Goal: Information Seeking & Learning: Learn about a topic

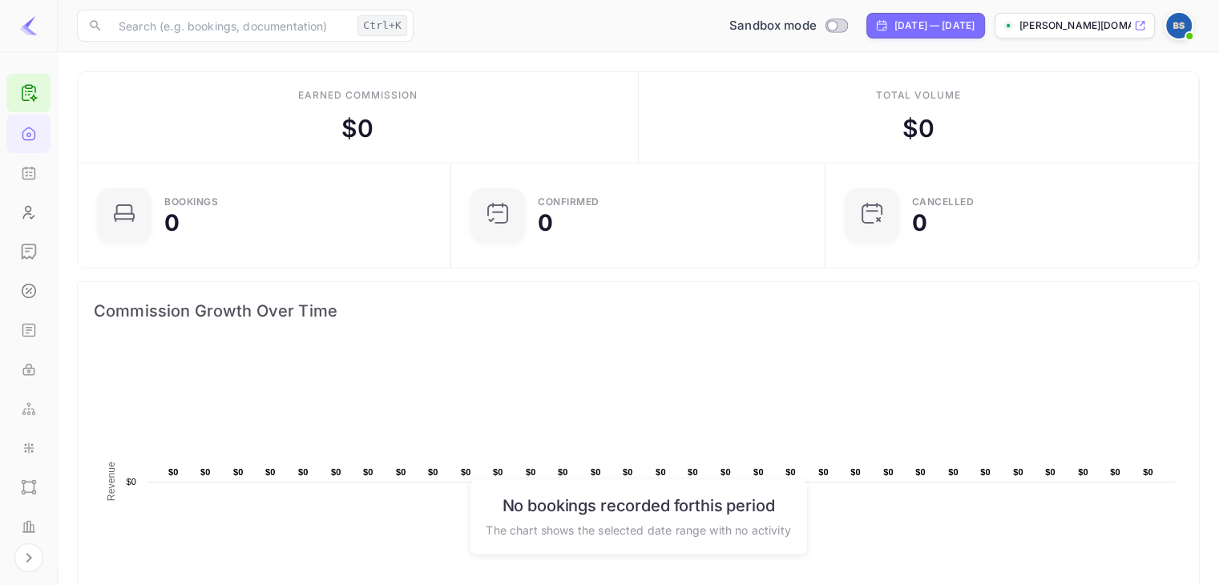
scroll to position [2, 0]
click at [1191, 38] on span at bounding box center [1190, 36] width 6 height 6
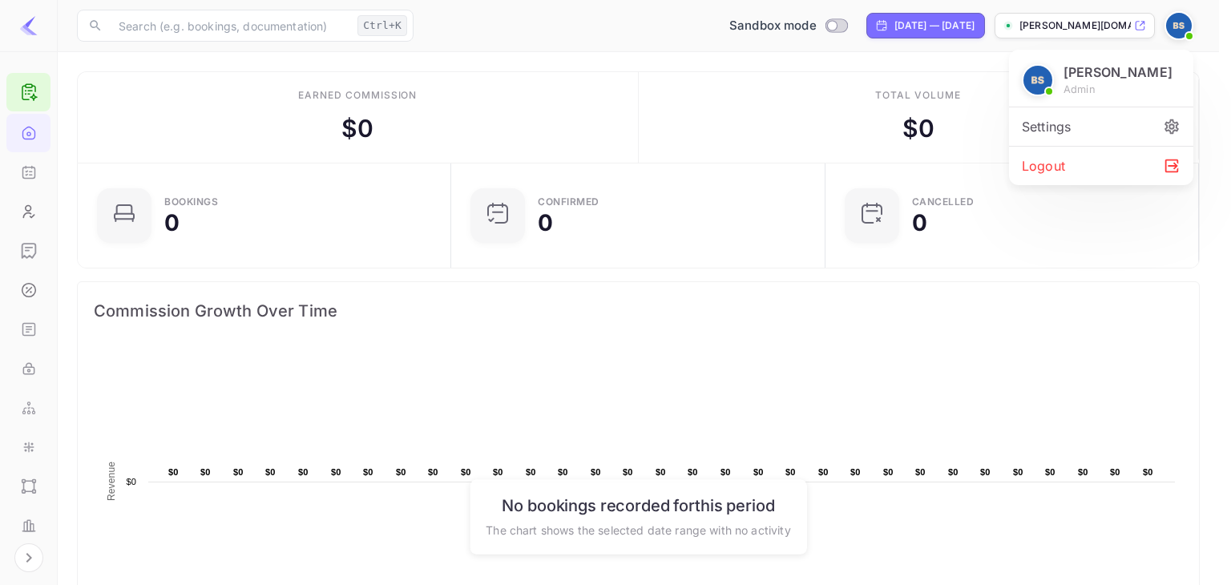
click at [25, 560] on div at bounding box center [615, 292] width 1231 height 585
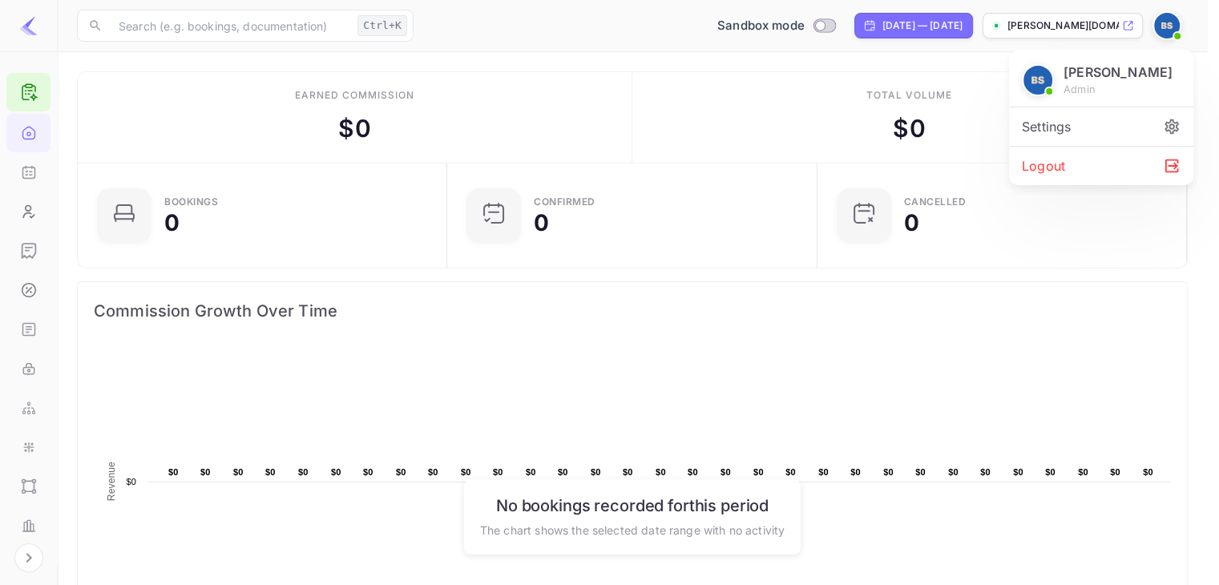
scroll to position [13, 13]
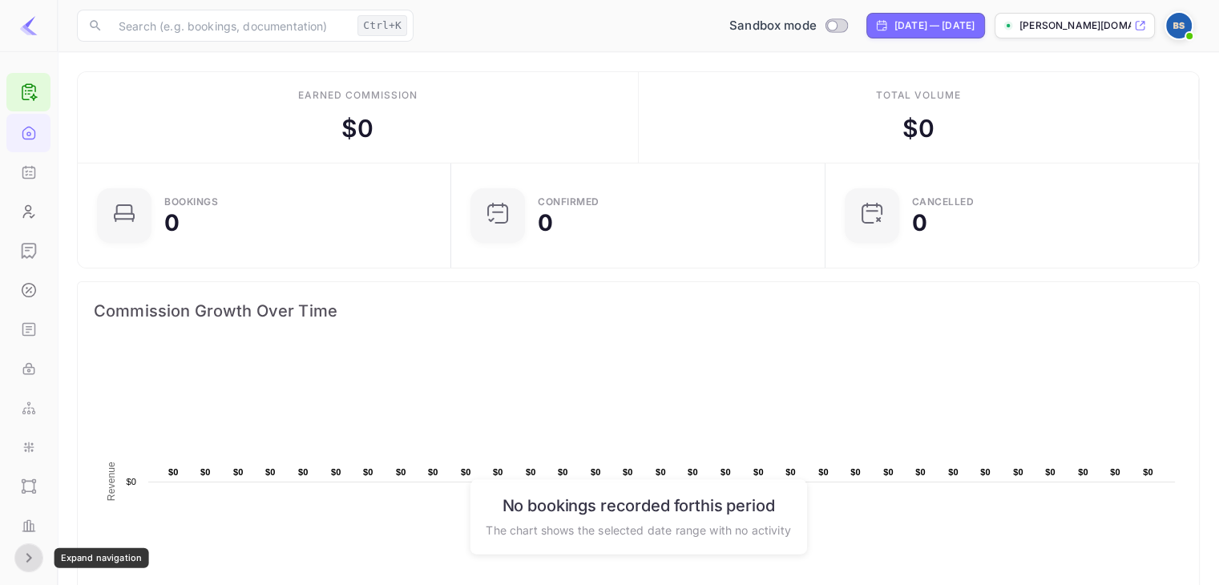
click at [25, 560] on icon "Expand navigation" at bounding box center [28, 557] width 19 height 19
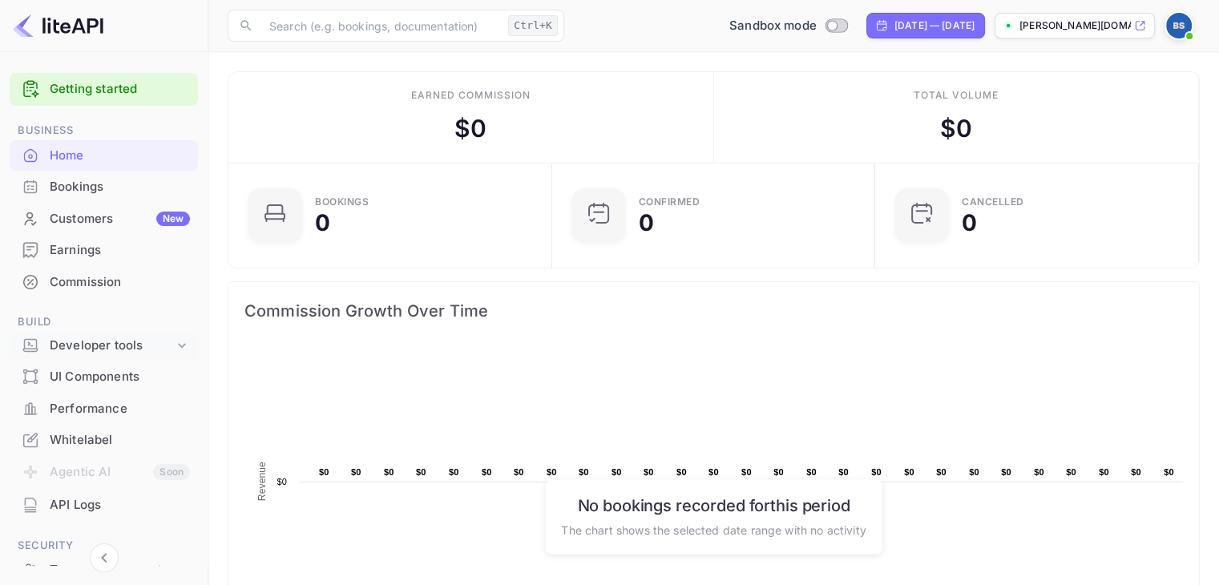
click at [127, 338] on div "Developer tools" at bounding box center [112, 346] width 124 height 18
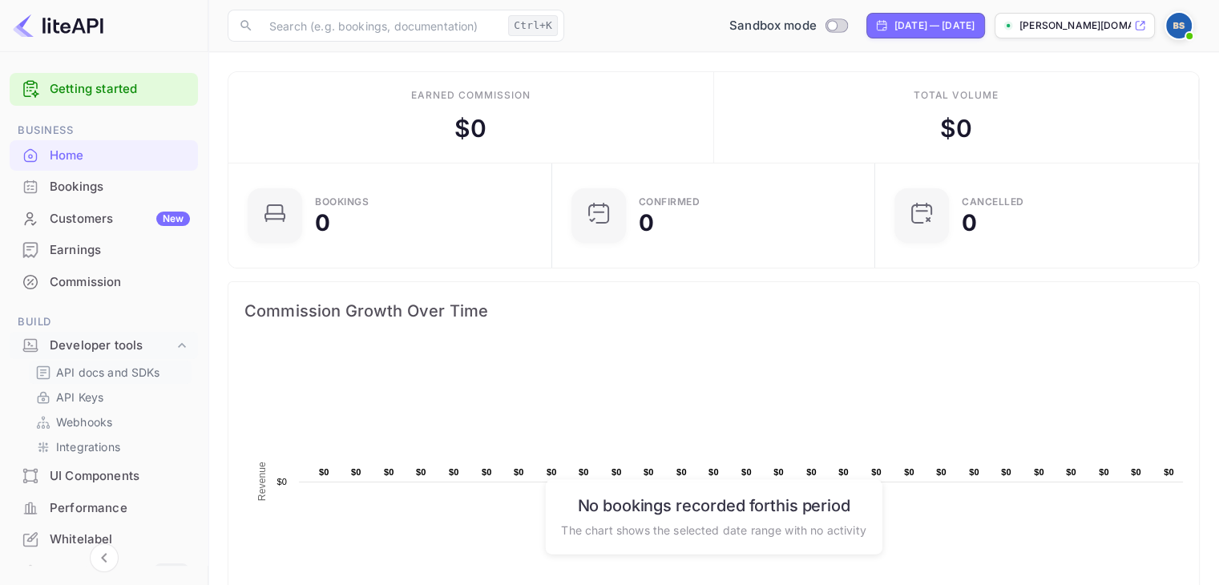
click at [138, 366] on p "API docs and SDKs" at bounding box center [108, 372] width 104 height 17
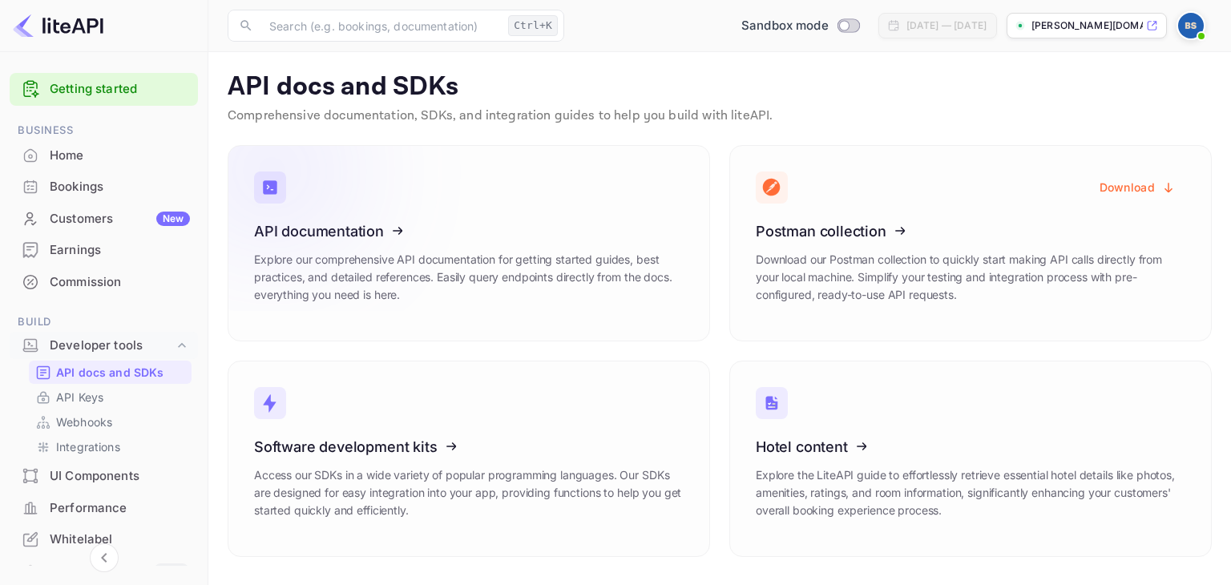
click at [439, 241] on icon at bounding box center [352, 228] width 249 height 165
click at [333, 223] on icon at bounding box center [352, 228] width 249 height 165
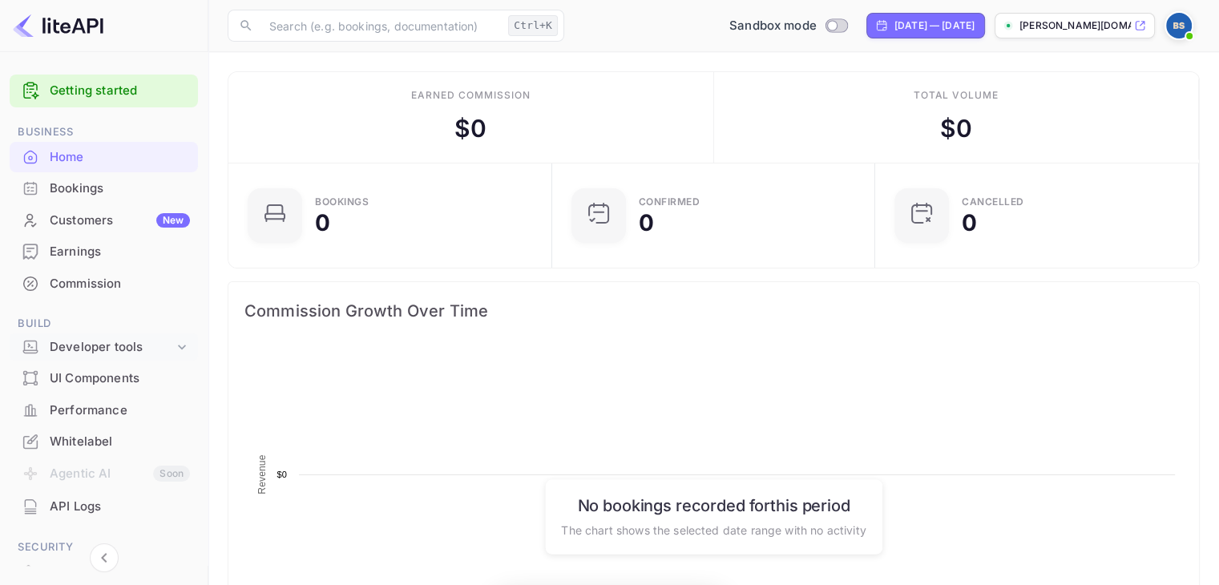
click at [131, 336] on div "Developer tools" at bounding box center [104, 348] width 188 height 28
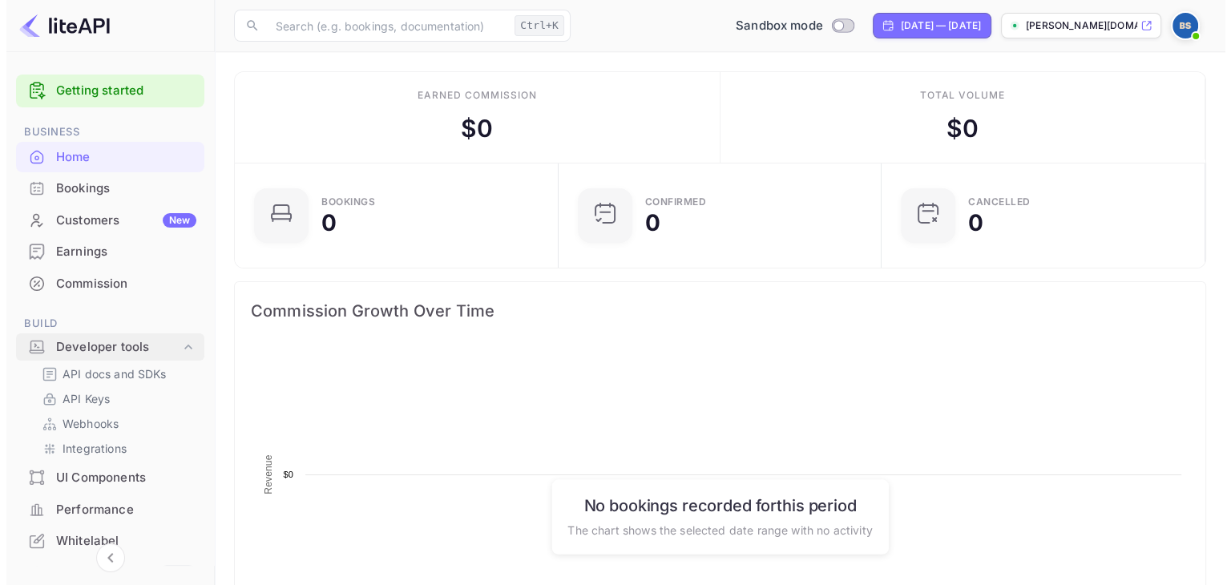
scroll to position [249, 301]
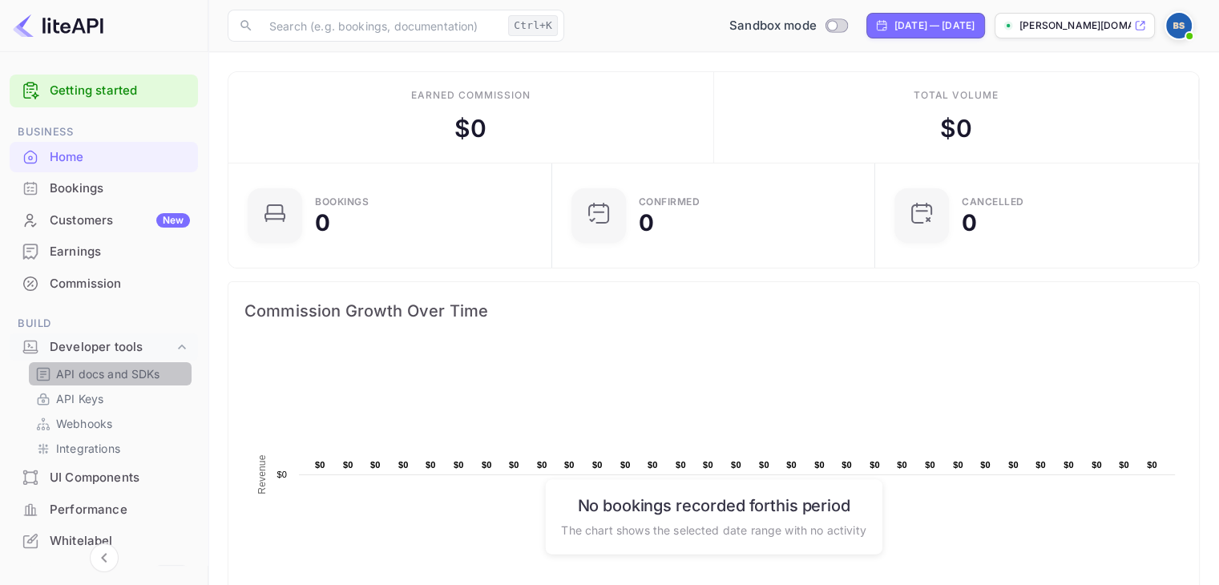
click at [119, 371] on p "API docs and SDKs" at bounding box center [108, 374] width 104 height 17
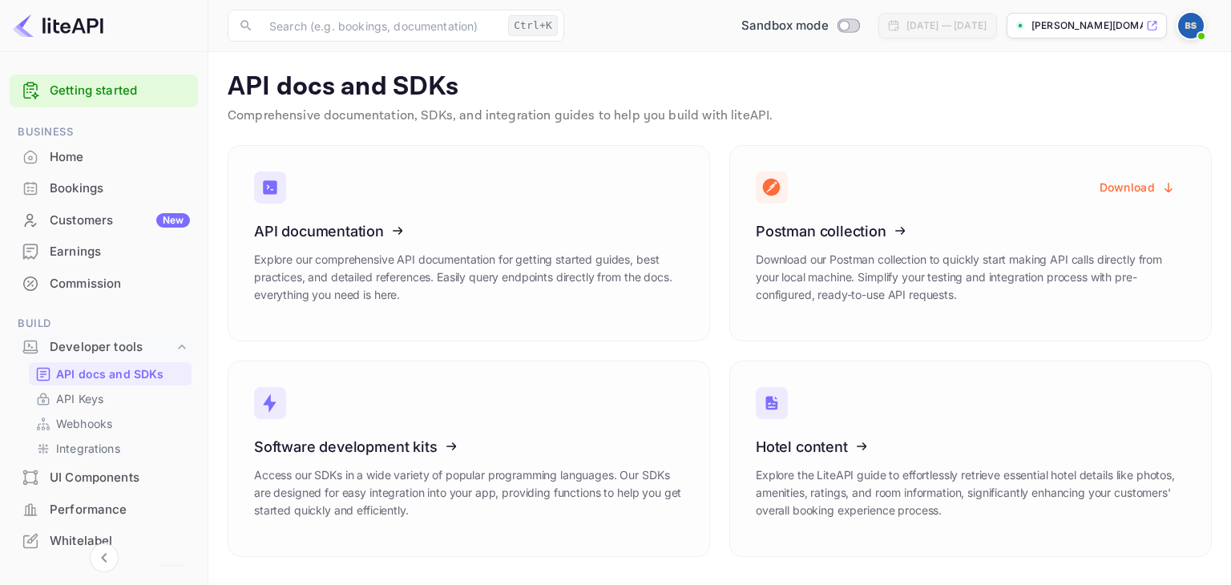
click at [118, 378] on p "API docs and SDKs" at bounding box center [110, 374] width 108 height 17
click at [444, 248] on icon at bounding box center [352, 228] width 249 height 165
